Goal: Information Seeking & Learning: Find specific fact

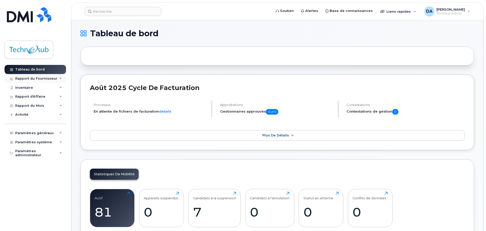
click at [42, 79] on div "Rapport du Fournisseur" at bounding box center [36, 79] width 42 height 4
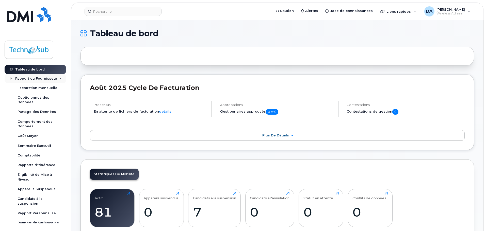
click at [44, 81] on div "Rapport du Fournisseur" at bounding box center [35, 78] width 61 height 9
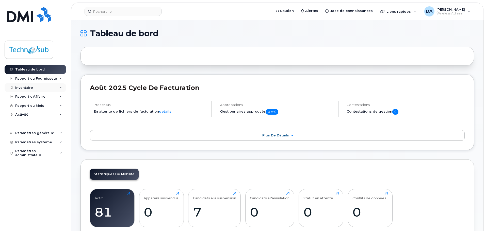
click at [43, 87] on div "Inventaire" at bounding box center [35, 87] width 61 height 9
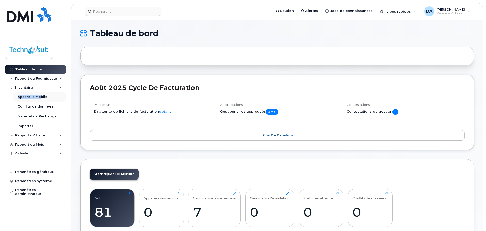
click at [40, 93] on div "Inventaire Appareils Mobile Conflits de données Matériel de Rechange Importer" at bounding box center [36, 107] width 63 height 48
click at [40, 94] on link "Appareils Mobile" at bounding box center [39, 97] width 53 height 10
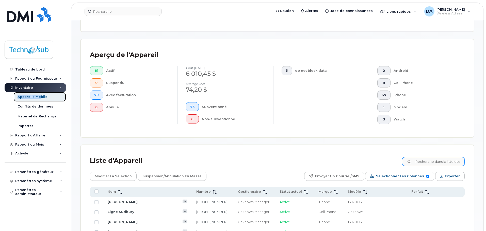
scroll to position [127, 0]
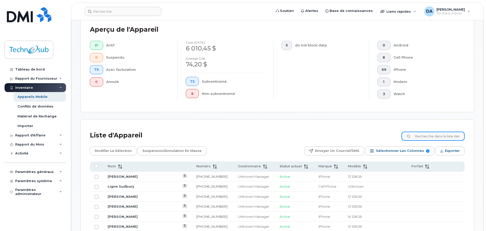
click at [417, 134] on input at bounding box center [433, 136] width 63 height 9
type input "brisson"
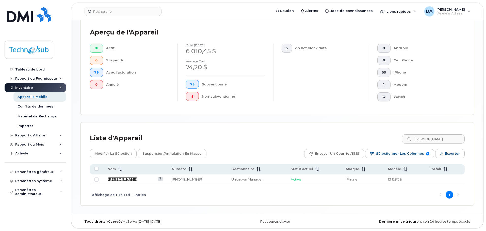
click at [129, 180] on link "[PERSON_NAME]" at bounding box center [123, 180] width 30 height 4
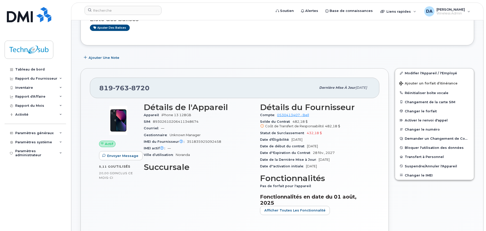
scroll to position [76, 0]
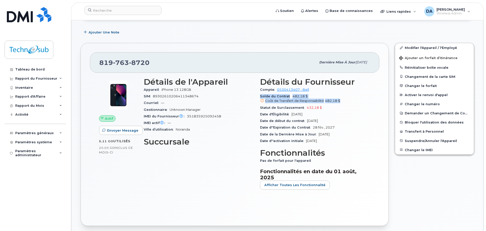
drag, startPoint x: 351, startPoint y: 101, endPoint x: 260, endPoint y: 97, distance: 91.0
click at [260, 97] on div "Détails du Fournisseur Compte 0530413407 - Bell Solde du Contrat 482,18 $ Coût …" at bounding box center [315, 135] width 116 height 123
click at [293, 98] on span "482,18 $ Coût de Transfert de Responsabilité 482,18 $" at bounding box center [315, 98] width 110 height 9
drag, startPoint x: 293, startPoint y: 97, endPoint x: 346, endPoint y: 104, distance: 54.1
click at [348, 103] on span "482,18 $ Coût de Transfert de Responsabilité 482,18 $" at bounding box center [315, 98] width 110 height 9
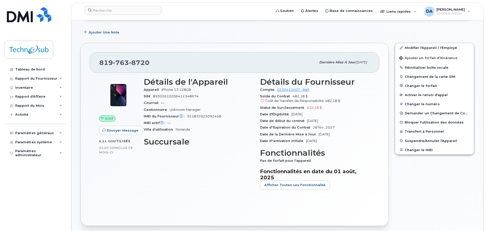
click at [346, 105] on div "Statut de Surclassement 432,18 $" at bounding box center [315, 108] width 110 height 7
